Goal: Information Seeking & Learning: Stay updated

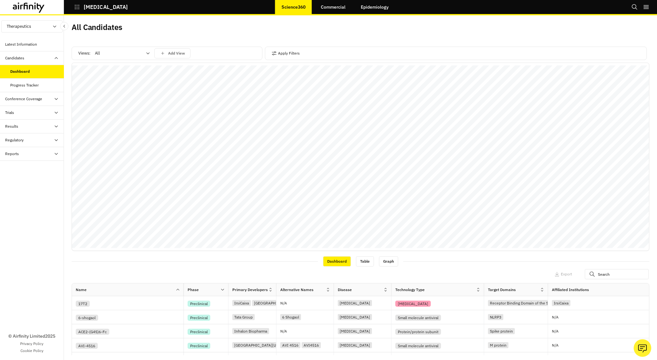
click at [32, 112] on div "Trials" at bounding box center [34, 113] width 59 height 6
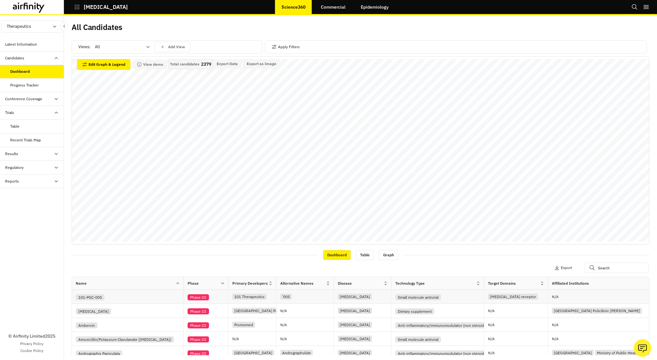
scroll to position [5, 0]
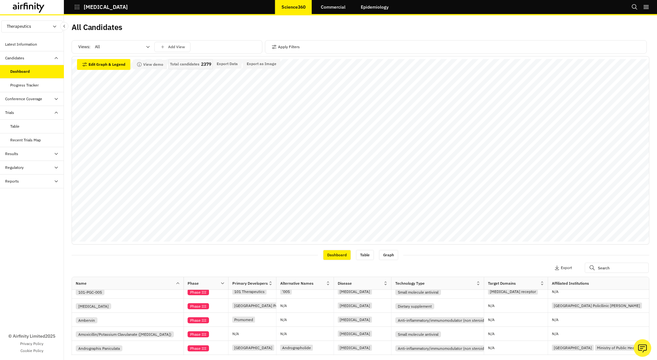
click at [32, 152] on div "Results" at bounding box center [34, 154] width 59 height 6
click at [26, 43] on div "Latest Information" at bounding box center [21, 45] width 32 height 6
